Goal: Entertainment & Leisure: Consume media (video, audio)

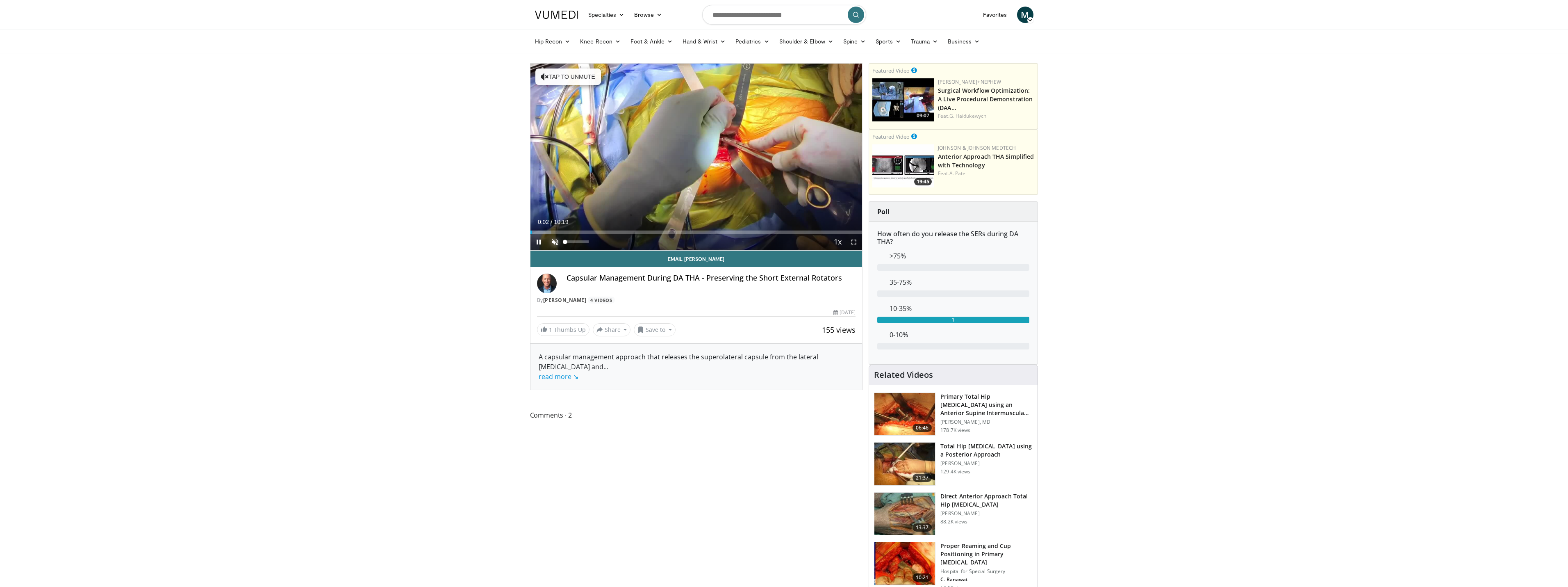
click at [558, 242] on span "Video Player" at bounding box center [555, 242] width 16 height 16
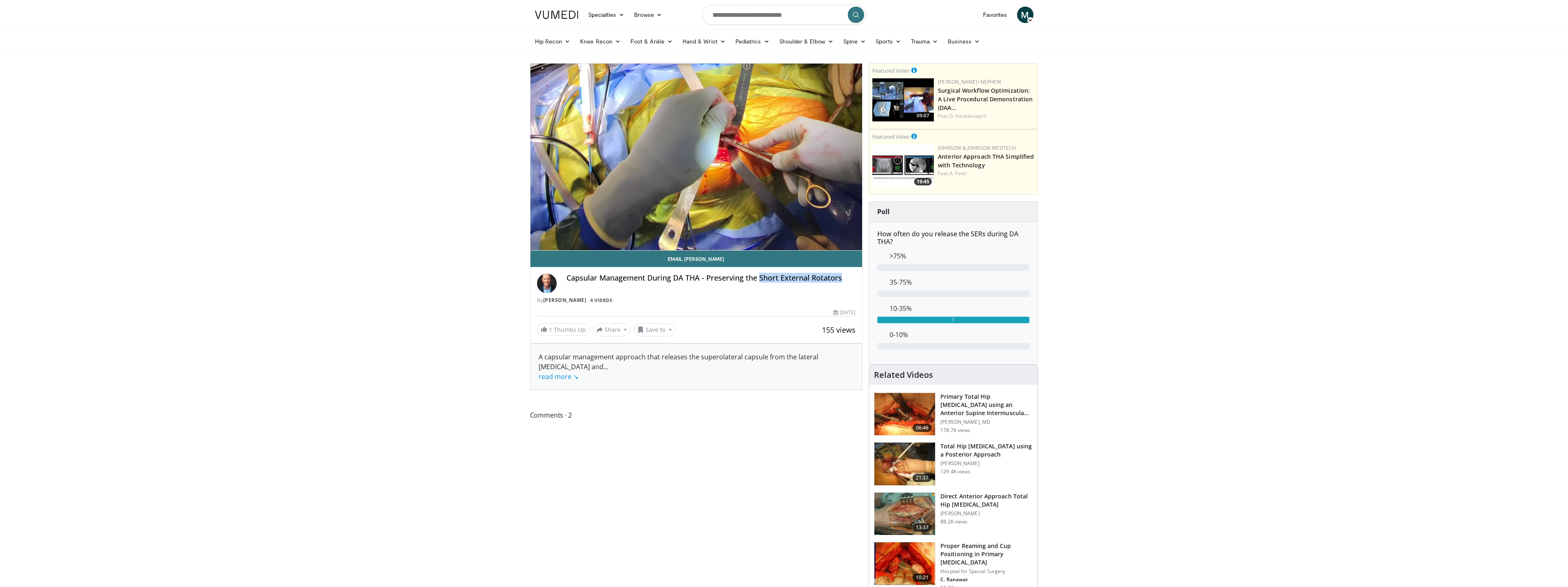
drag, startPoint x: 758, startPoint y: 279, endPoint x: 841, endPoint y: 281, distance: 83.0
click at [841, 281] on h4 "Capsular Management During DA THA - Preserving the Short External Rotators" at bounding box center [711, 278] width 289 height 9
copy h4 "Short External Rotators"
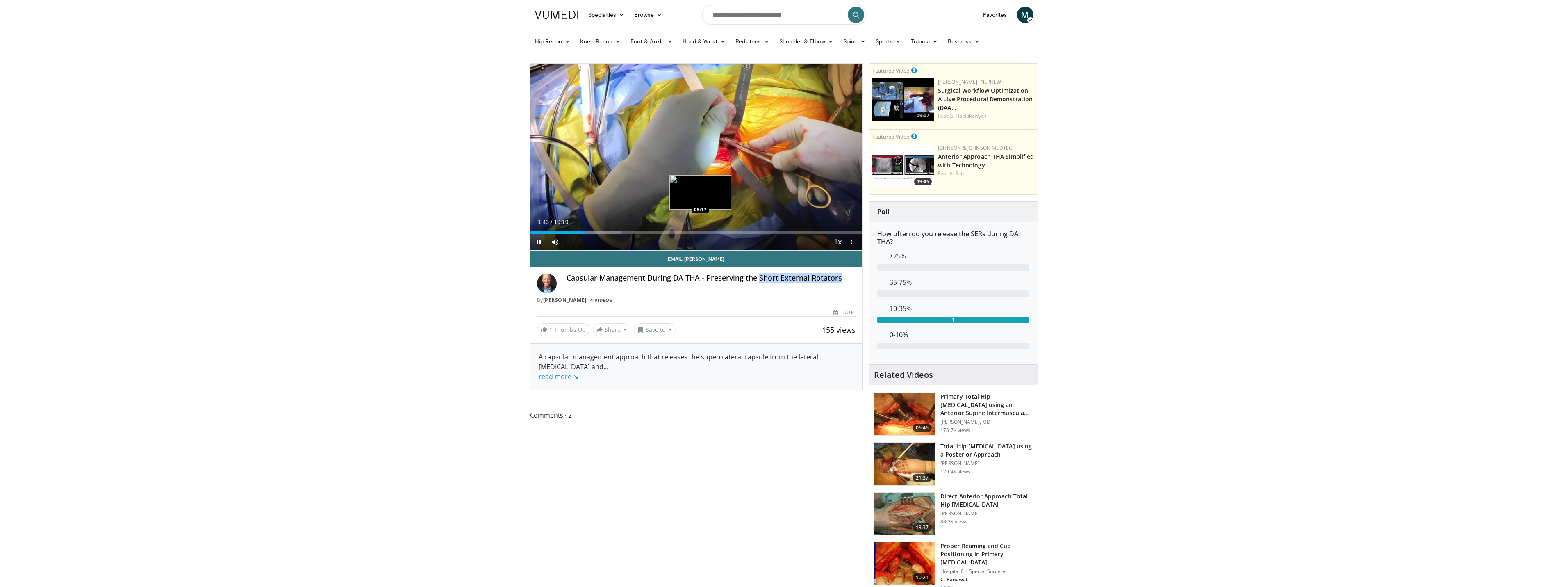
click at [700, 232] on div "Loaded : 27.20% 01:43 05:17" at bounding box center [696, 231] width 332 height 3
click at [760, 229] on div "Loaded : 61.37% 05:20 07:10" at bounding box center [696, 230] width 332 height 8
